Goal: Task Accomplishment & Management: Manage account settings

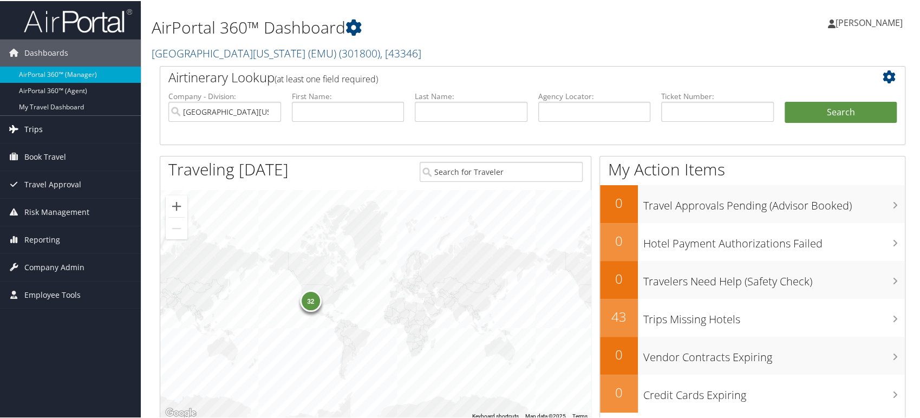
click at [34, 133] on span "Trips" at bounding box center [33, 128] width 18 height 27
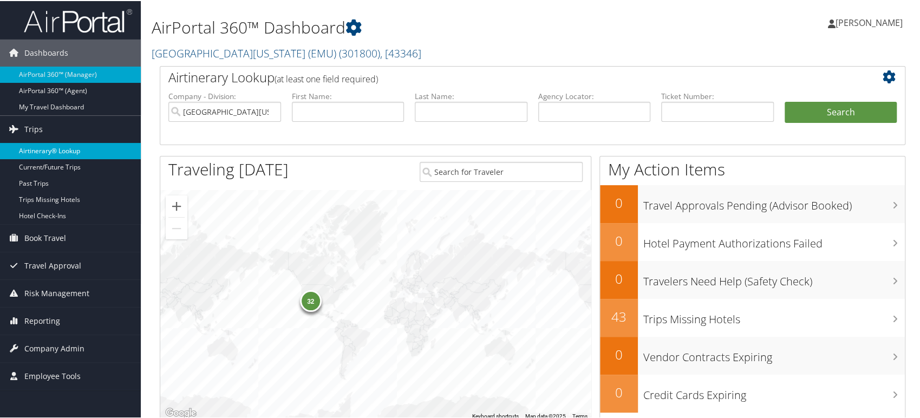
click at [38, 147] on link "Airtinerary® Lookup" at bounding box center [70, 150] width 141 height 16
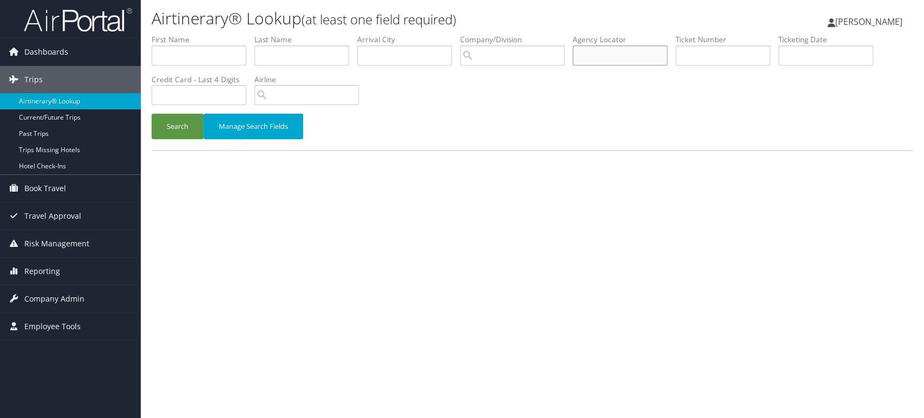
click at [611, 54] on input "text" at bounding box center [620, 55] width 95 height 20
paste input "DCNG6G"
type input "DCNG6G"
click at [178, 126] on button "Search" at bounding box center [178, 126] width 52 height 25
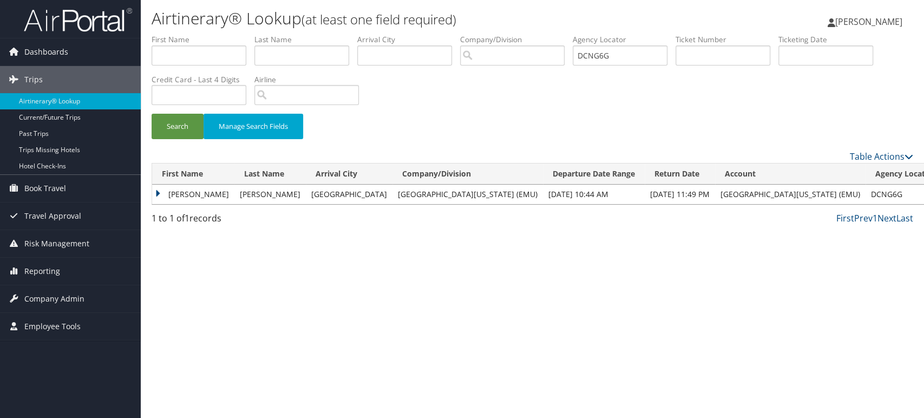
click at [155, 193] on td "JOSHUA DAVID" at bounding box center [193, 194] width 82 height 19
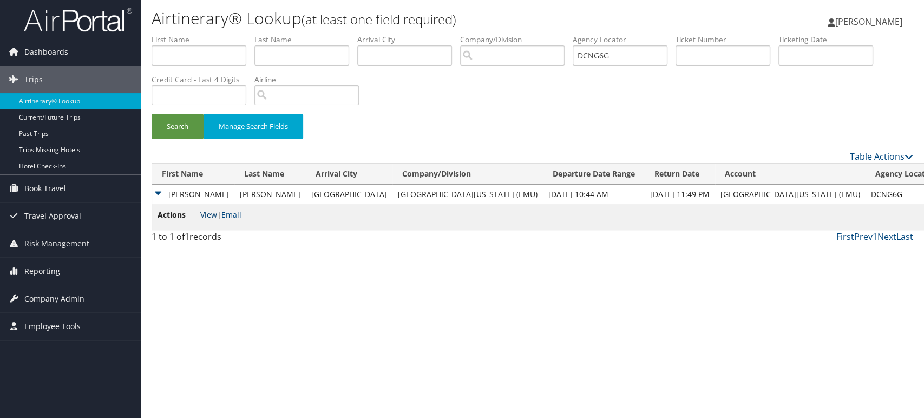
click at [202, 215] on link "View" at bounding box center [208, 215] width 17 height 10
click at [56, 86] on link "Trips" at bounding box center [70, 79] width 141 height 27
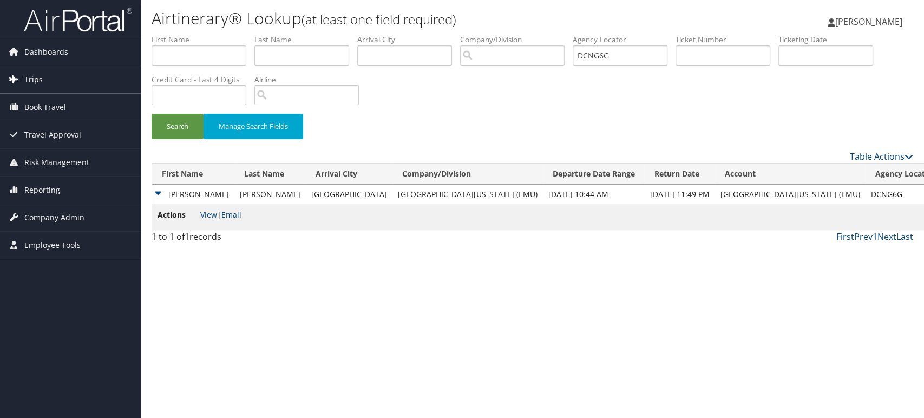
click at [42, 77] on link "Trips" at bounding box center [70, 79] width 141 height 27
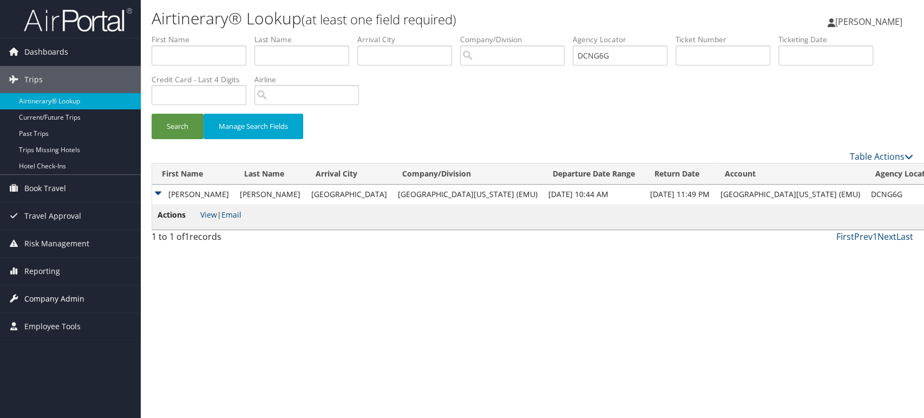
click at [68, 299] on span "Company Admin" at bounding box center [54, 298] width 60 height 27
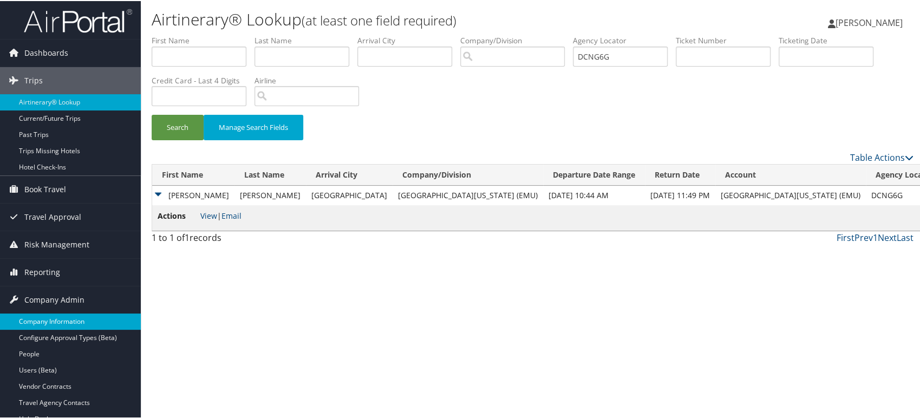
click at [70, 319] on link "Company Information" at bounding box center [70, 320] width 141 height 16
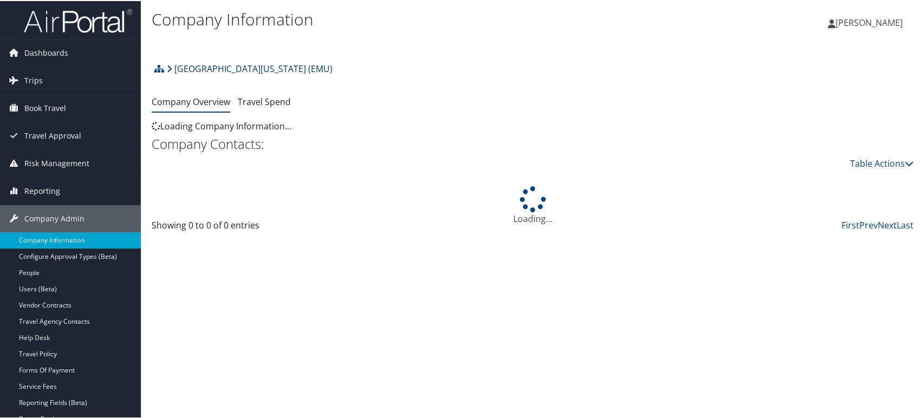
click at [221, 68] on link "[GEOGRAPHIC_DATA][US_STATE] (EMU)" at bounding box center [250, 68] width 166 height 22
click at [213, 68] on link "[GEOGRAPHIC_DATA][US_STATE] (EMU)" at bounding box center [250, 68] width 166 height 22
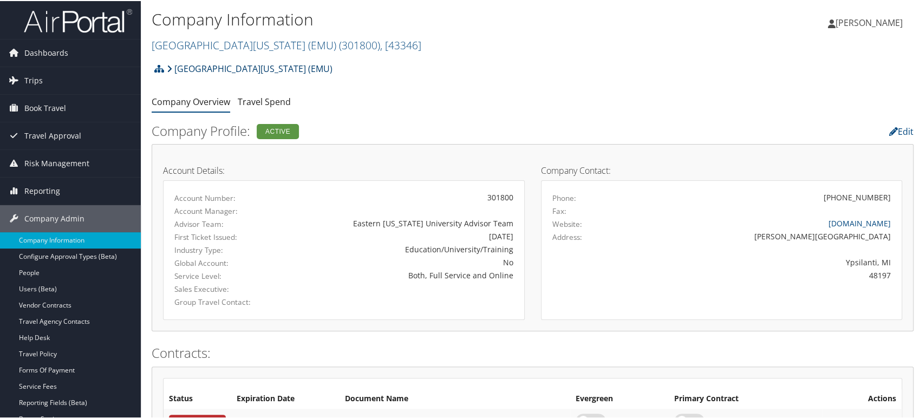
click at [274, 68] on link "[GEOGRAPHIC_DATA][US_STATE] (EMU)" at bounding box center [250, 68] width 166 height 22
click at [230, 67] on link "[GEOGRAPHIC_DATA][US_STATE] (EMU)" at bounding box center [250, 68] width 166 height 22
drag, startPoint x: 395, startPoint y: 42, endPoint x: 378, endPoint y: 45, distance: 17.1
click at [394, 42] on span ", [ 43346 ]" at bounding box center [400, 44] width 41 height 15
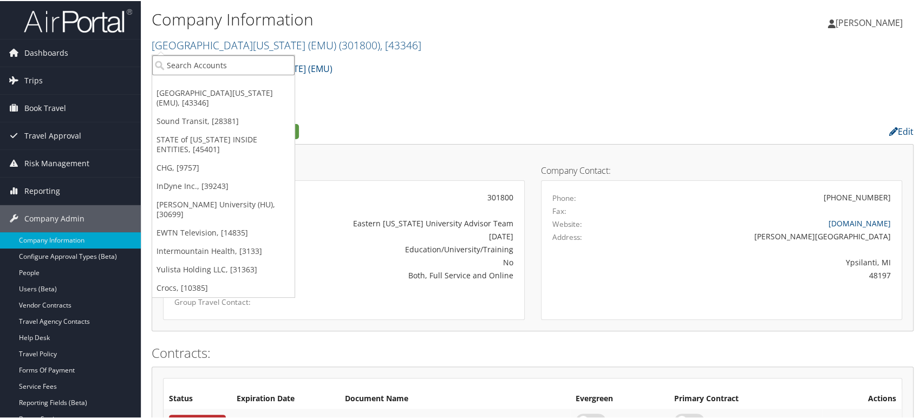
click at [212, 70] on input "search" at bounding box center [223, 64] width 142 height 20
type input "s"
click at [212, 70] on input "s" at bounding box center [223, 64] width 142 height 20
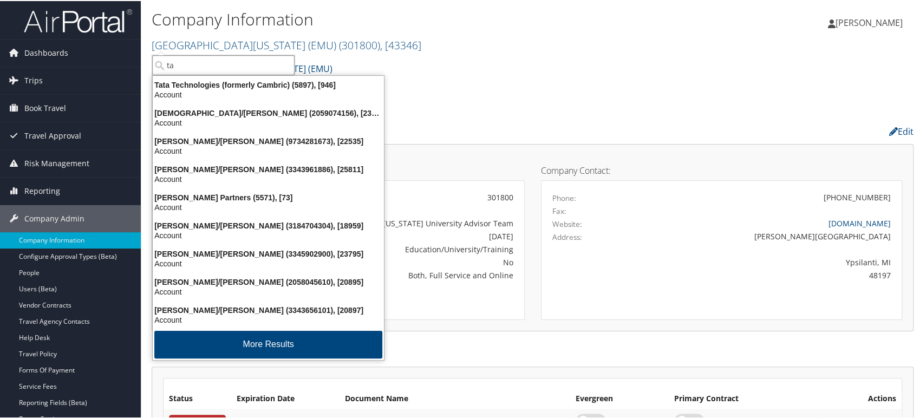
type input "t"
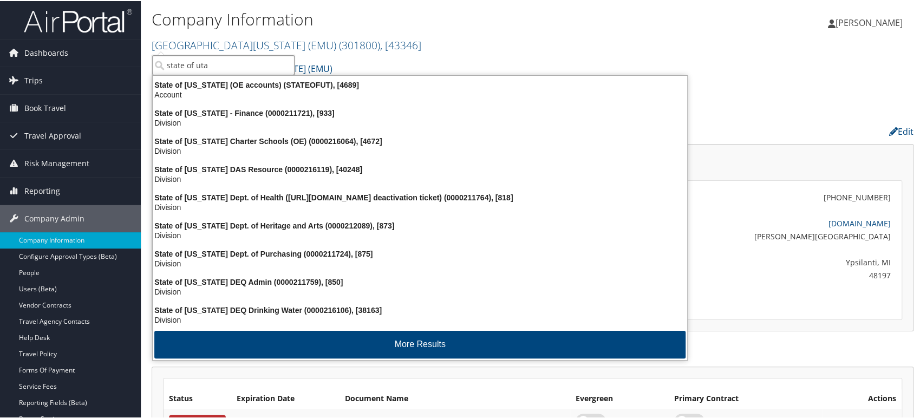
type input "state of utah"
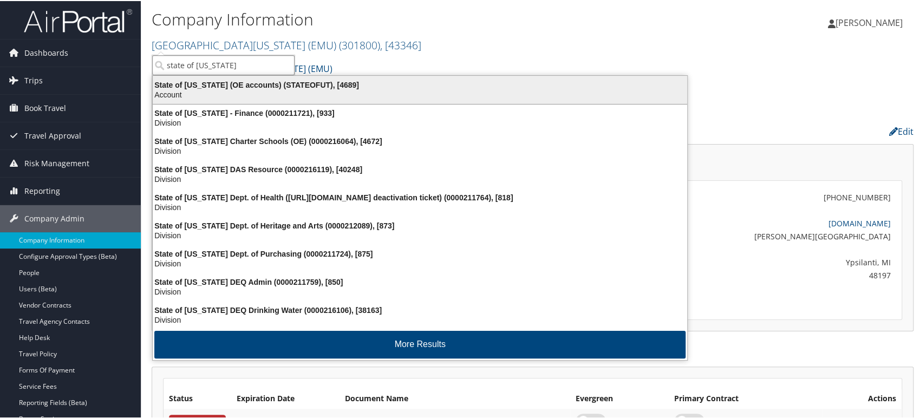
click at [201, 87] on div "State of Utah (OE accounts) (STATEOFUT), [4689]" at bounding box center [419, 84] width 547 height 10
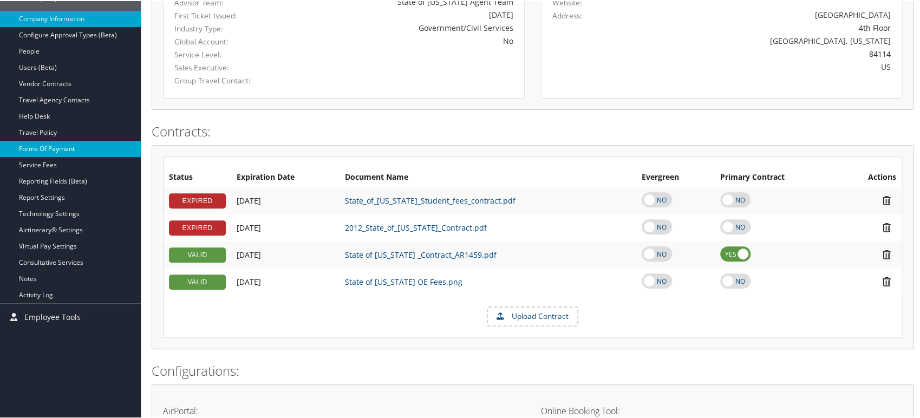
scroll to position [189, 0]
